Goal: Use online tool/utility: Utilize a website feature to perform a specific function

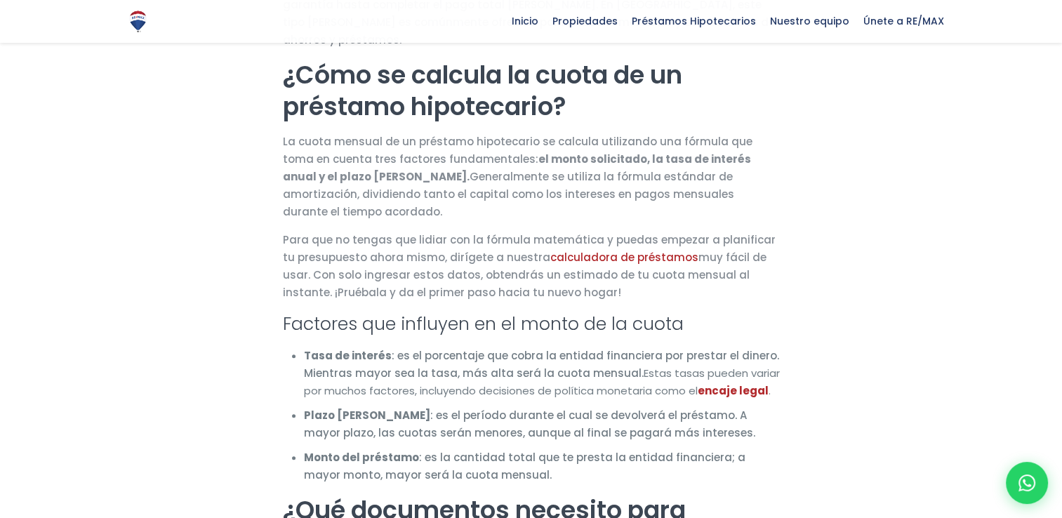
scroll to position [774, 0]
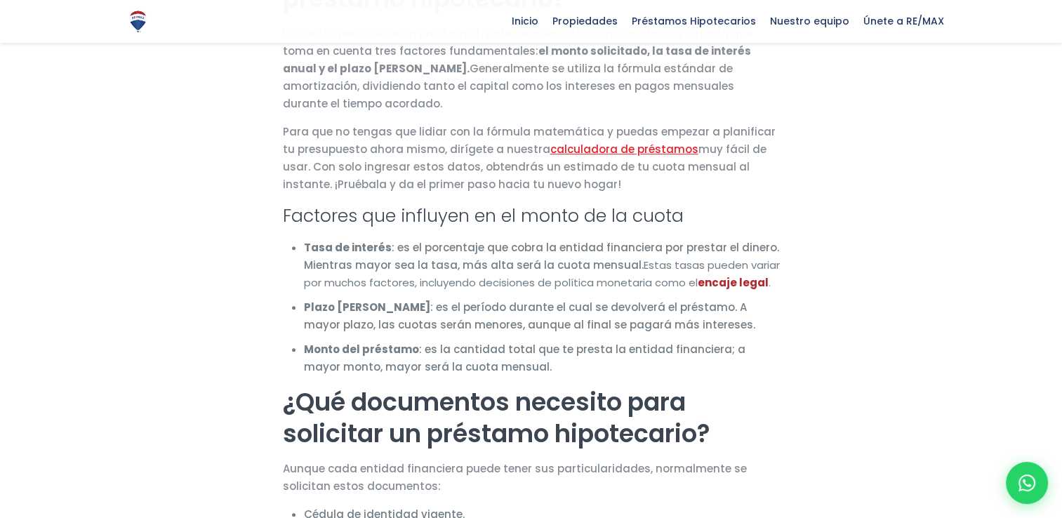
click at [595, 142] on link "calculadora de préstamos" at bounding box center [624, 149] width 148 height 15
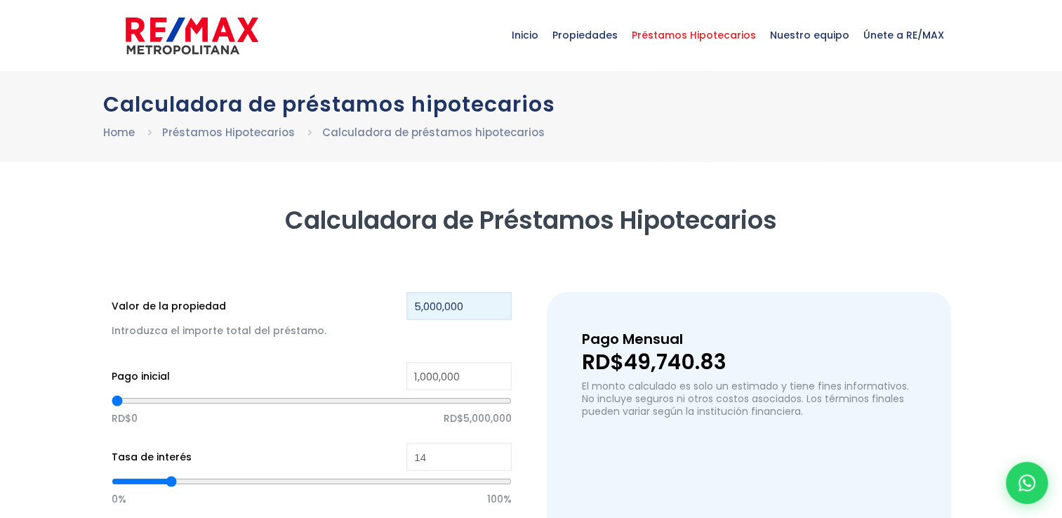
drag, startPoint x: 471, startPoint y: 307, endPoint x: 377, endPoint y: 312, distance: 94.2
click at [377, 312] on div "Valor de la propiedad 5,000,000 Introduzca el importe total del préstamo." at bounding box center [312, 323] width 401 height 63
click at [432, 309] on input "5,000,000" at bounding box center [459, 306] width 105 height 28
click at [475, 305] on input "5,000,000" at bounding box center [459, 306] width 105 height 28
drag, startPoint x: 488, startPoint y: 310, endPoint x: 411, endPoint y: 310, distance: 76.5
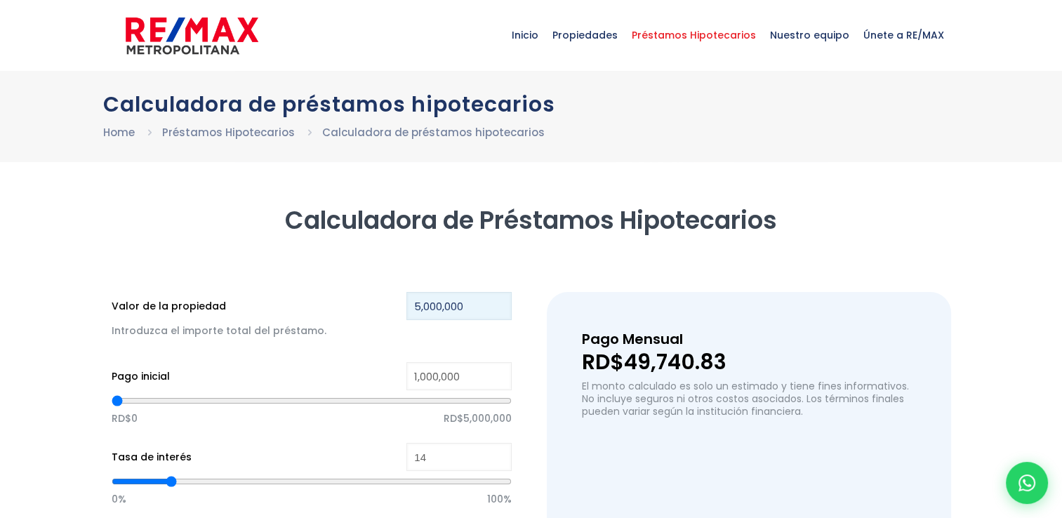
click at [411, 310] on input "5,000,000" at bounding box center [459, 306] width 105 height 28
type input "1"
type input "0"
type input "10,000,000"
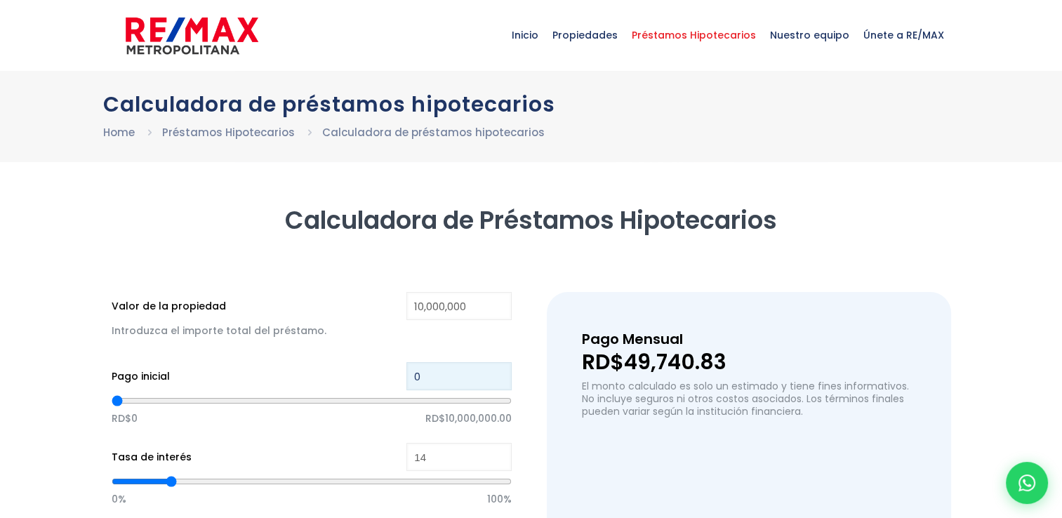
drag, startPoint x: 430, startPoint y: 375, endPoint x: 416, endPoint y: 378, distance: 13.6
click at [416, 378] on input "0" at bounding box center [459, 376] width 105 height 28
click at [452, 382] on input "0" at bounding box center [459, 376] width 105 height 28
type input "3"
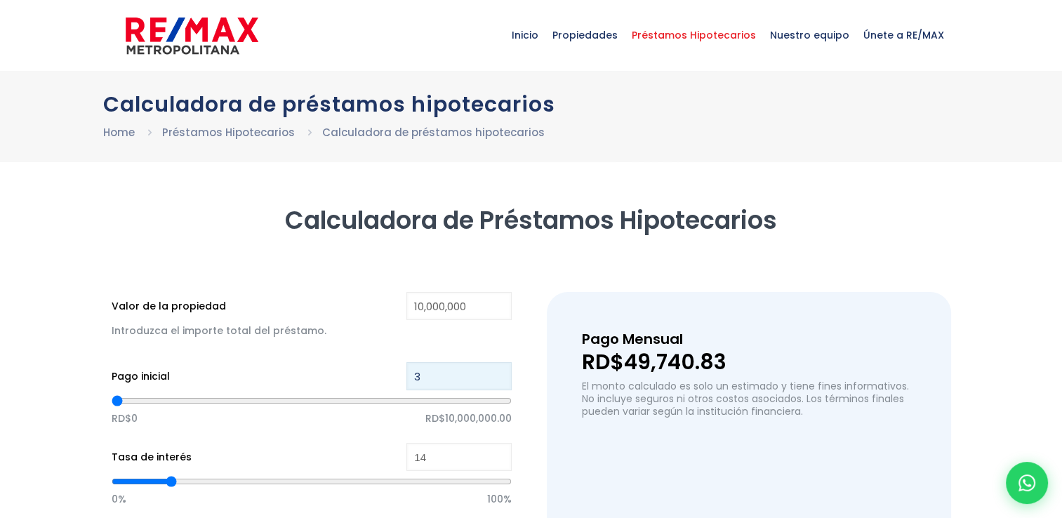
type input "30"
type input "300"
type input "3,000"
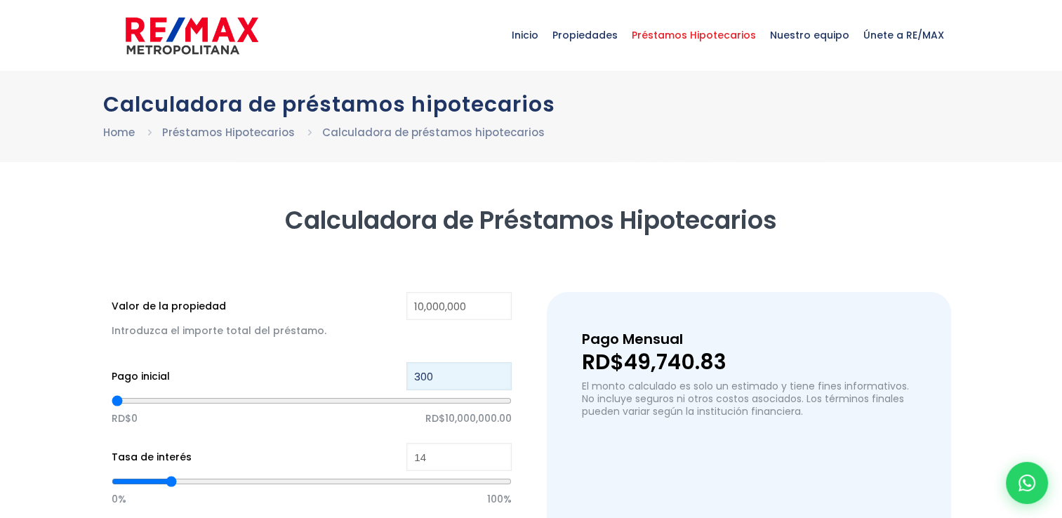
type input "3000"
type input "30,000"
type input "30000"
type input "300,000"
type input "300000"
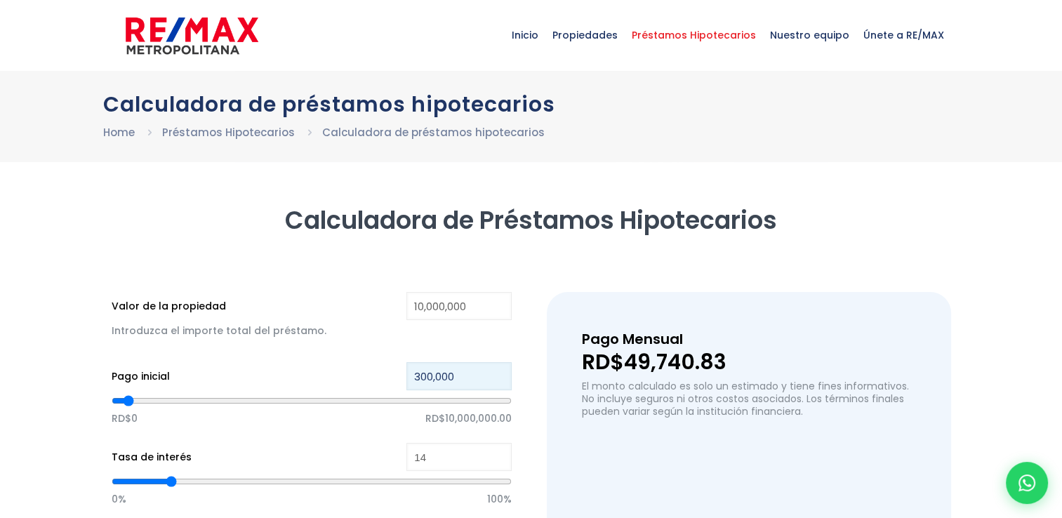
type input "3,000,000"
type input "3000000"
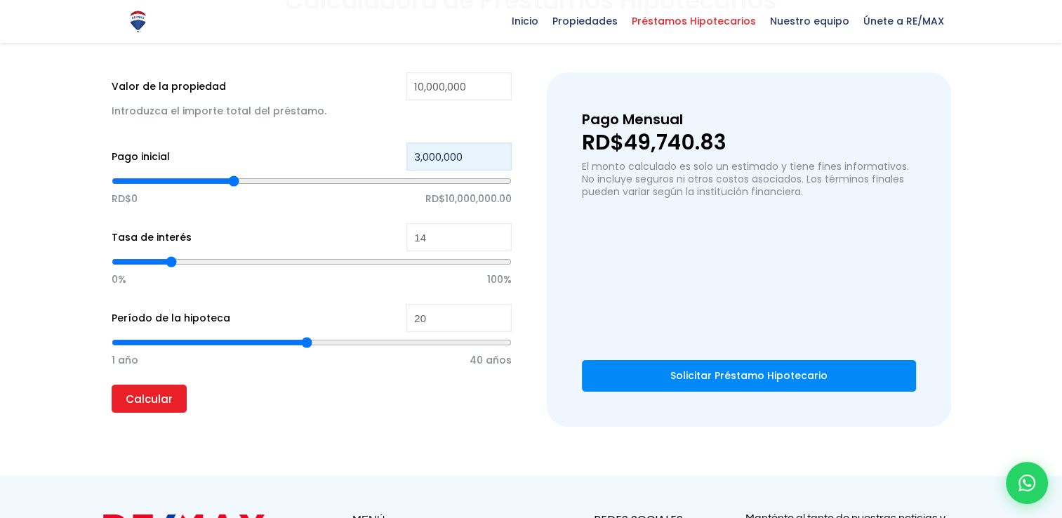
scroll to position [225, 0]
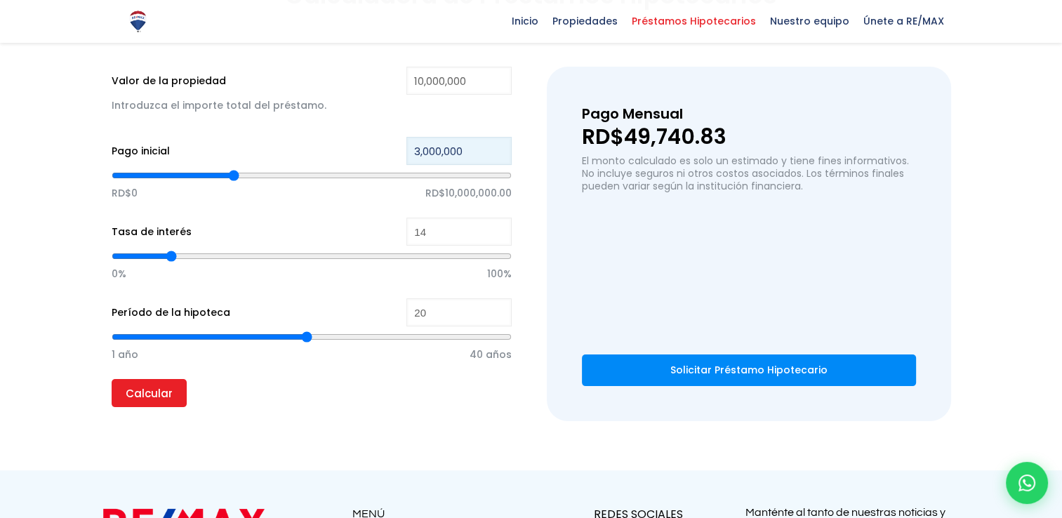
type input "3,000,000"
type input "15"
click at [500, 230] on input "15" at bounding box center [459, 232] width 105 height 28
type input "16"
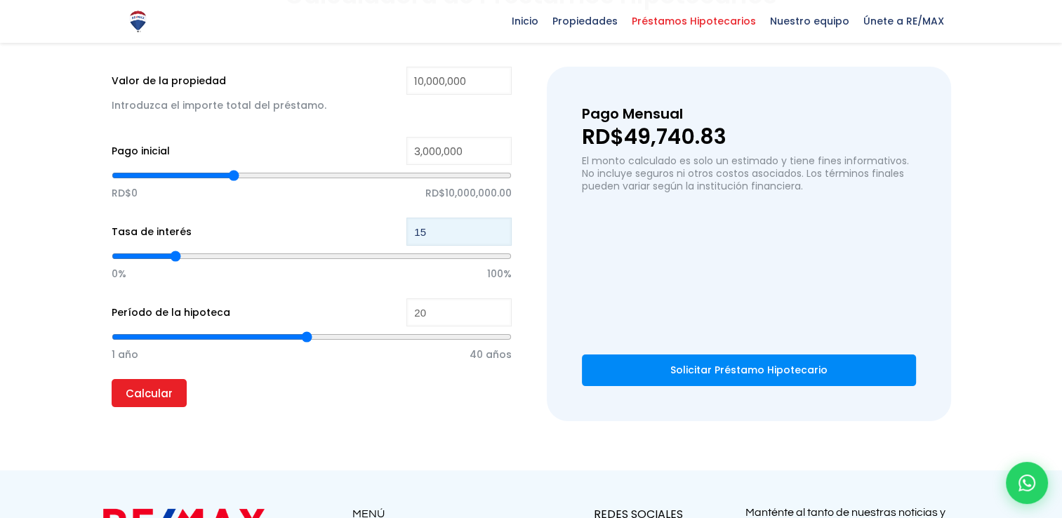
type input "16"
click at [500, 230] on input "16" at bounding box center [459, 232] width 105 height 28
type input "15"
click at [500, 236] on input "15" at bounding box center [459, 232] width 105 height 28
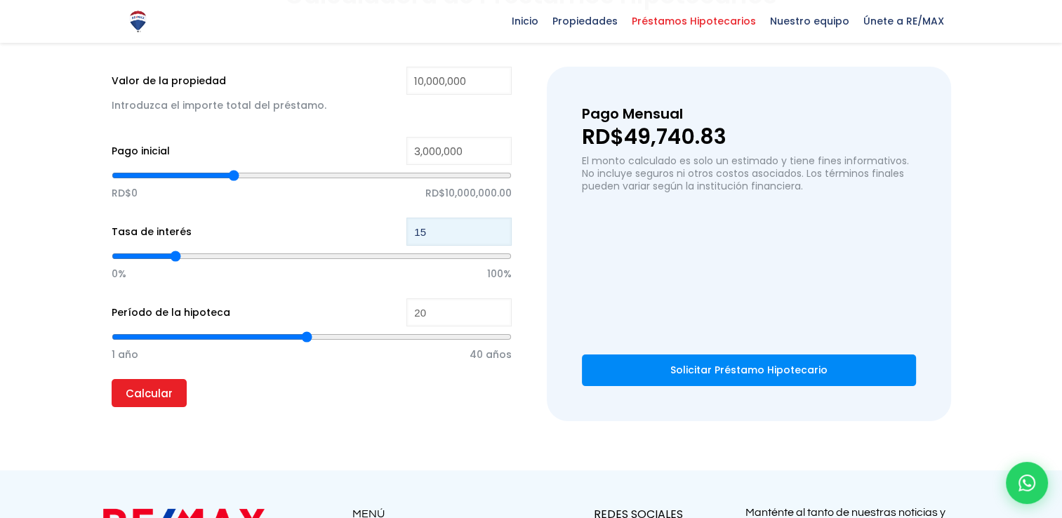
type input "14"
click at [500, 236] on input "14" at bounding box center [459, 232] width 105 height 28
type input "13"
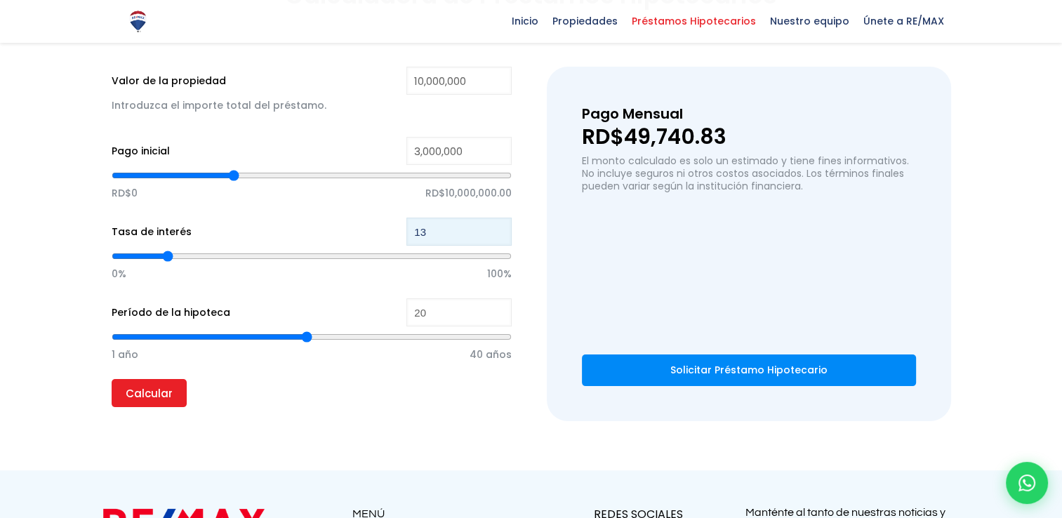
click at [500, 236] on input "13" at bounding box center [459, 232] width 105 height 28
type input "12"
click at [500, 236] on input "12" at bounding box center [459, 232] width 105 height 28
type input "11"
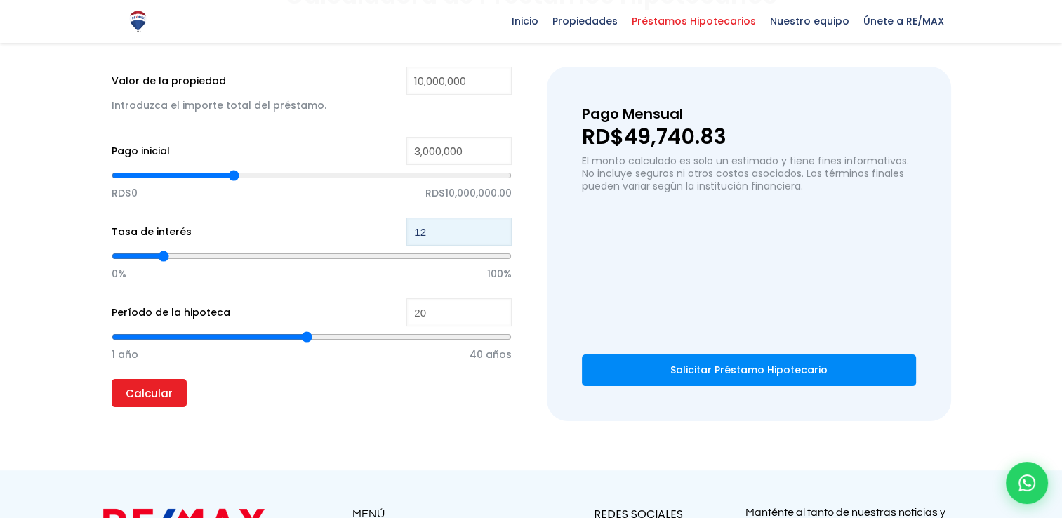
type input "11"
click at [500, 236] on input "11" at bounding box center [459, 232] width 105 height 28
type input "21"
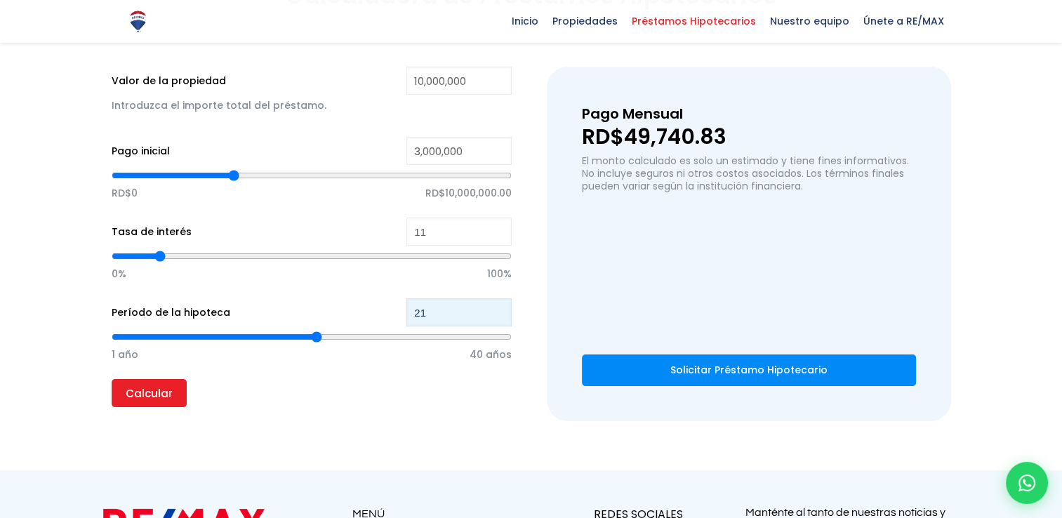
click at [498, 308] on input "21" at bounding box center [459, 312] width 105 height 28
type input "20"
click at [497, 318] on input "20" at bounding box center [459, 312] width 105 height 28
type input "21"
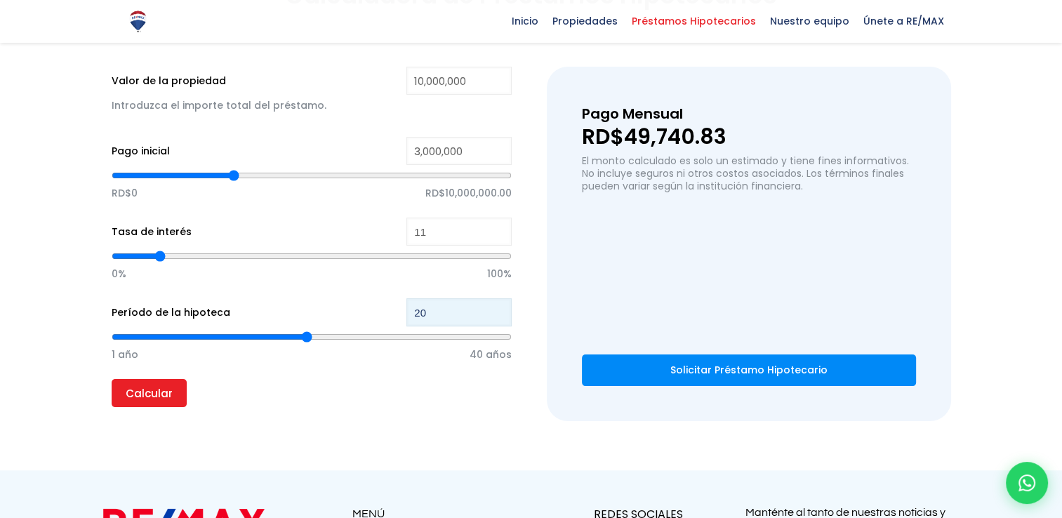
type input "21"
click at [498, 310] on input "21" at bounding box center [459, 312] width 105 height 28
type input "22"
click at [497, 310] on input "22" at bounding box center [459, 312] width 105 height 28
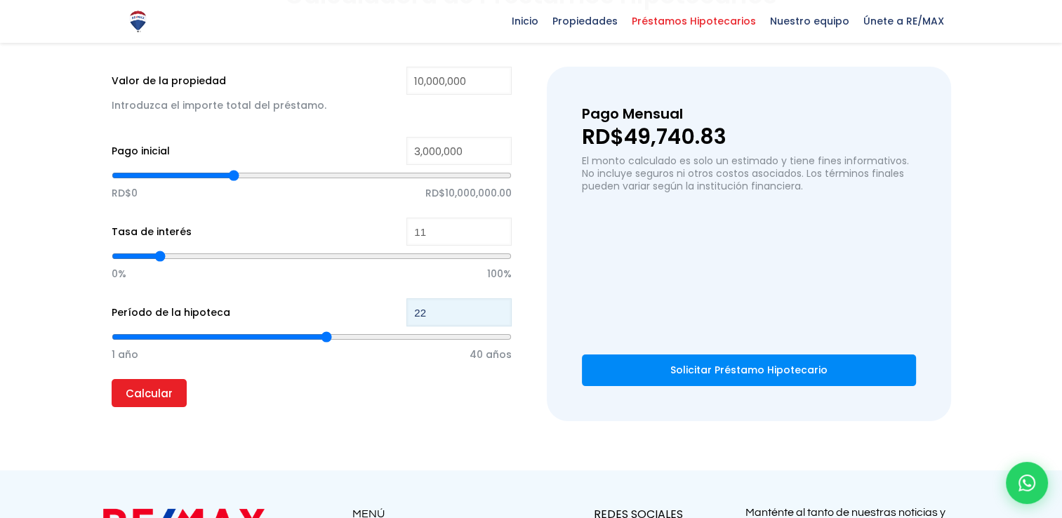
type input "23"
click at [497, 310] on input "23" at bounding box center [459, 312] width 105 height 28
type input "24"
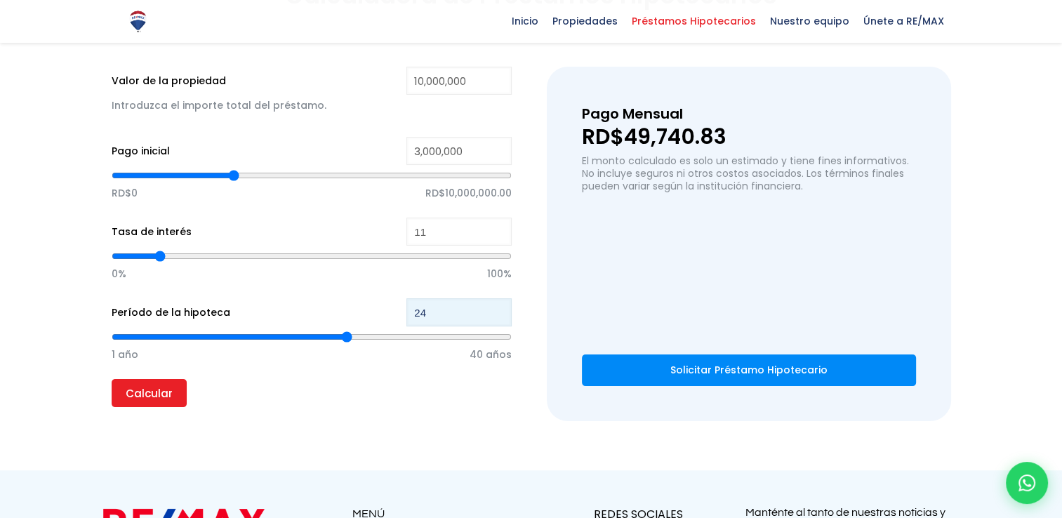
click at [497, 310] on input "24" at bounding box center [459, 312] width 105 height 28
type input "25"
click at [497, 310] on input "25" at bounding box center [459, 312] width 105 height 28
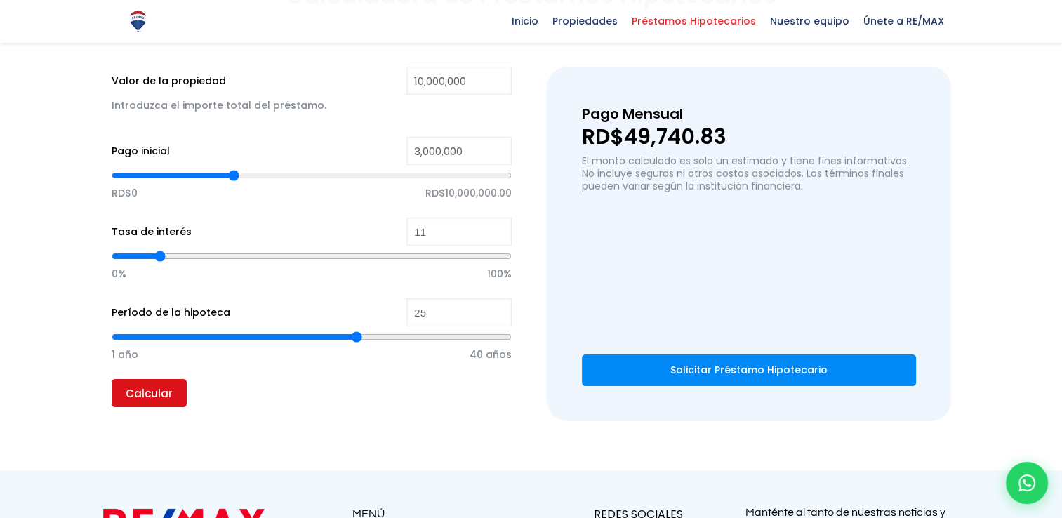
click at [149, 392] on input "Calcular" at bounding box center [149, 393] width 75 height 28
